Goal: Task Accomplishment & Management: Use online tool/utility

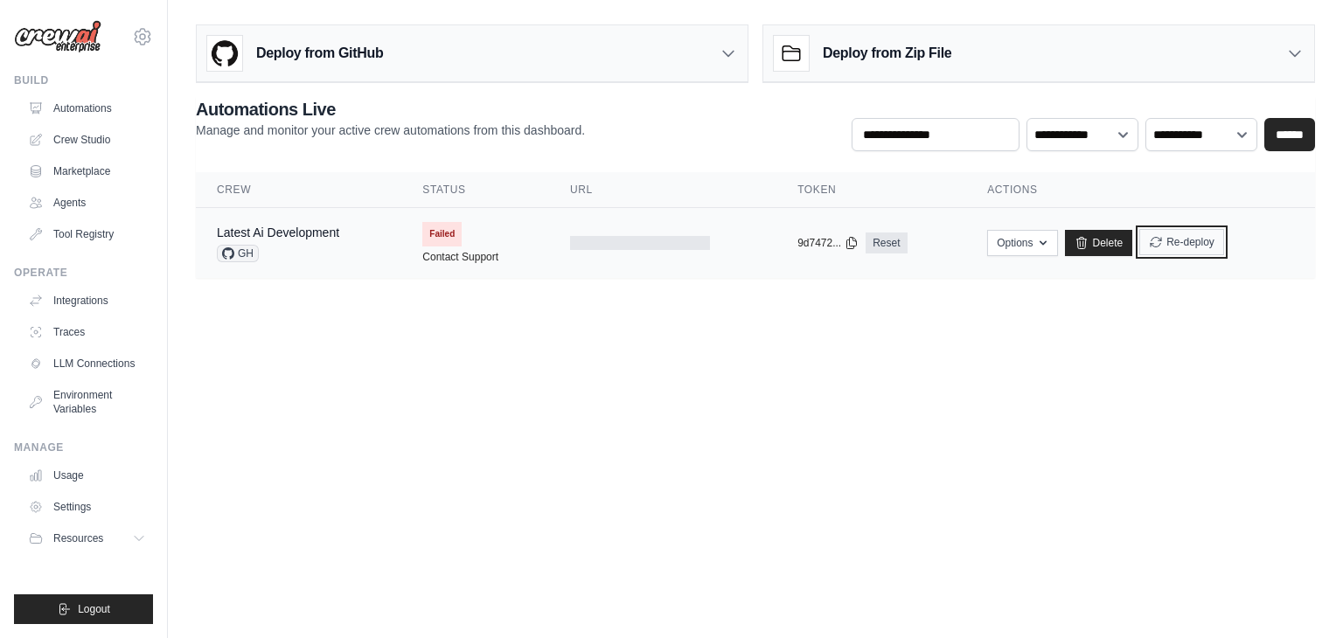
click at [1174, 235] on button "Re-deploy" at bounding box center [1181, 242] width 85 height 26
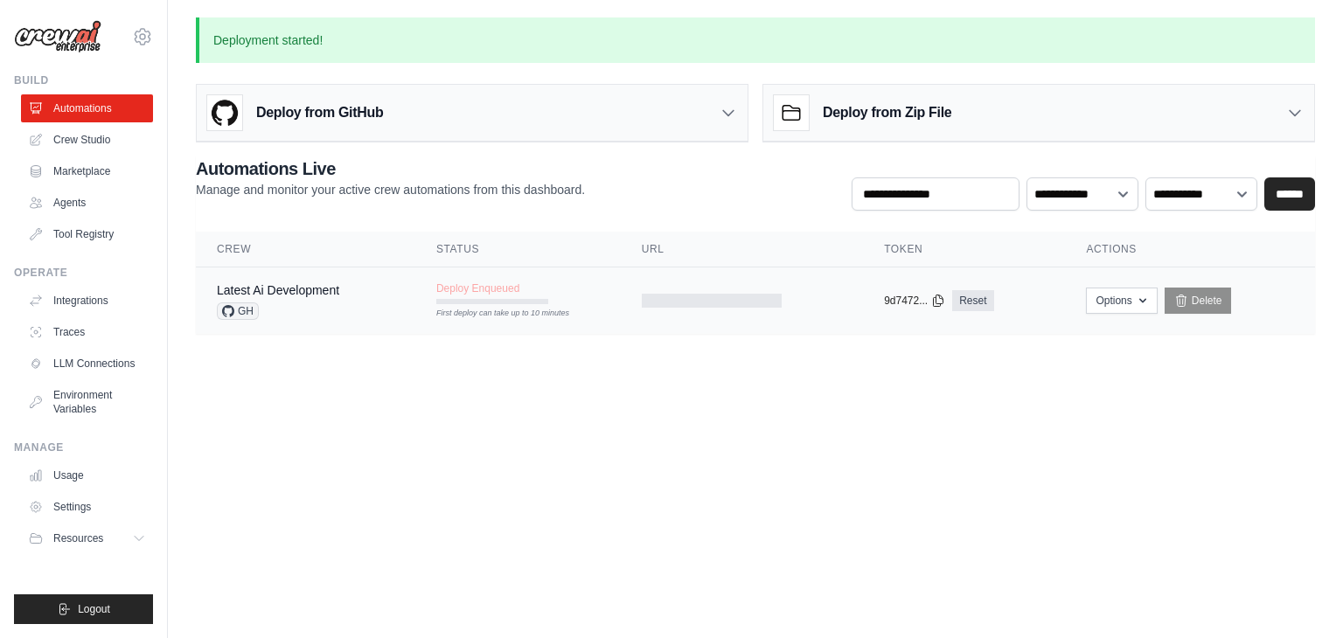
click at [238, 312] on span "GH" at bounding box center [238, 310] width 42 height 17
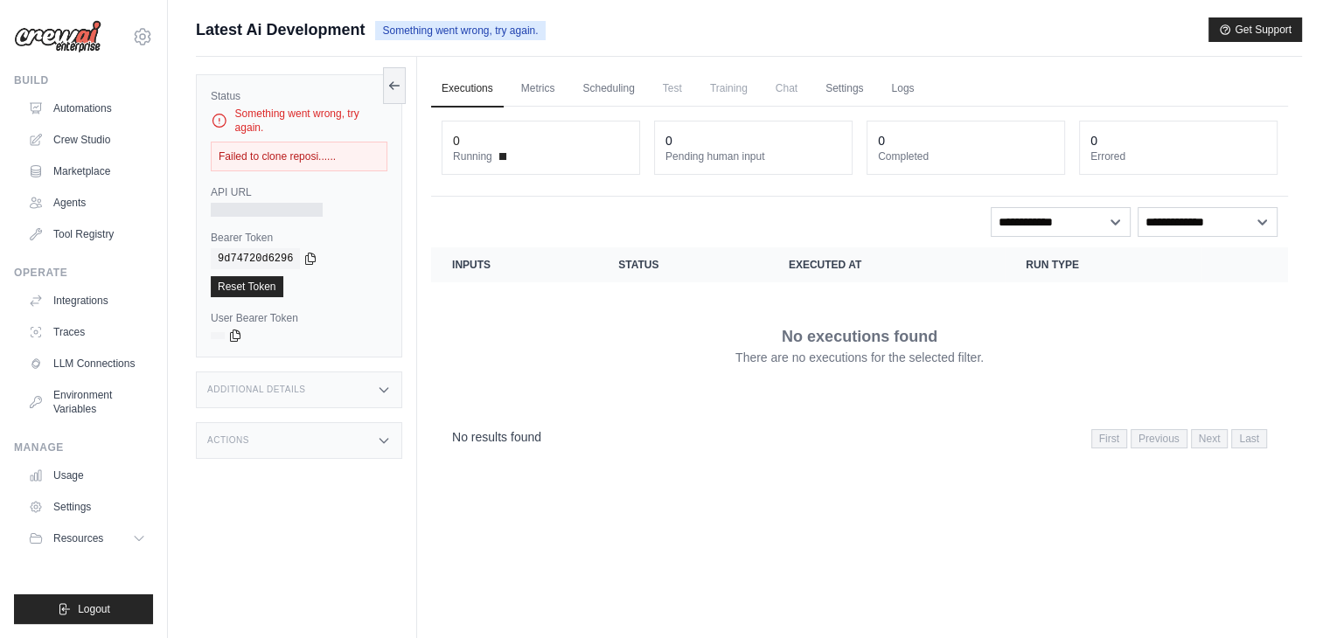
click at [385, 386] on icon at bounding box center [384, 390] width 14 height 14
click at [388, 384] on icon at bounding box center [384, 390] width 14 height 14
